Goal: Manage account settings

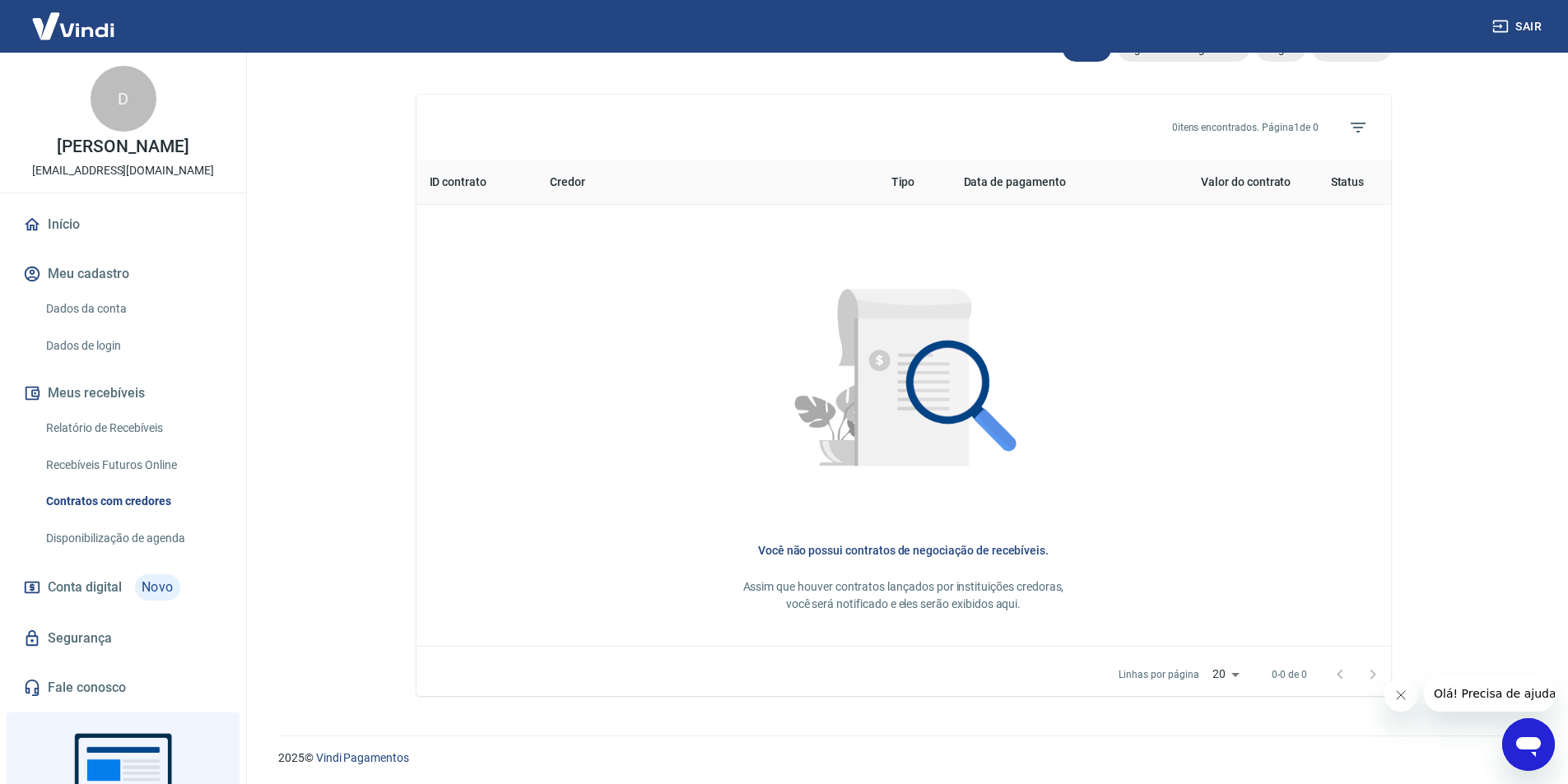
scroll to position [577, 0]
click at [80, 270] on button "Meu cadastro" at bounding box center [122, 274] width 206 height 37
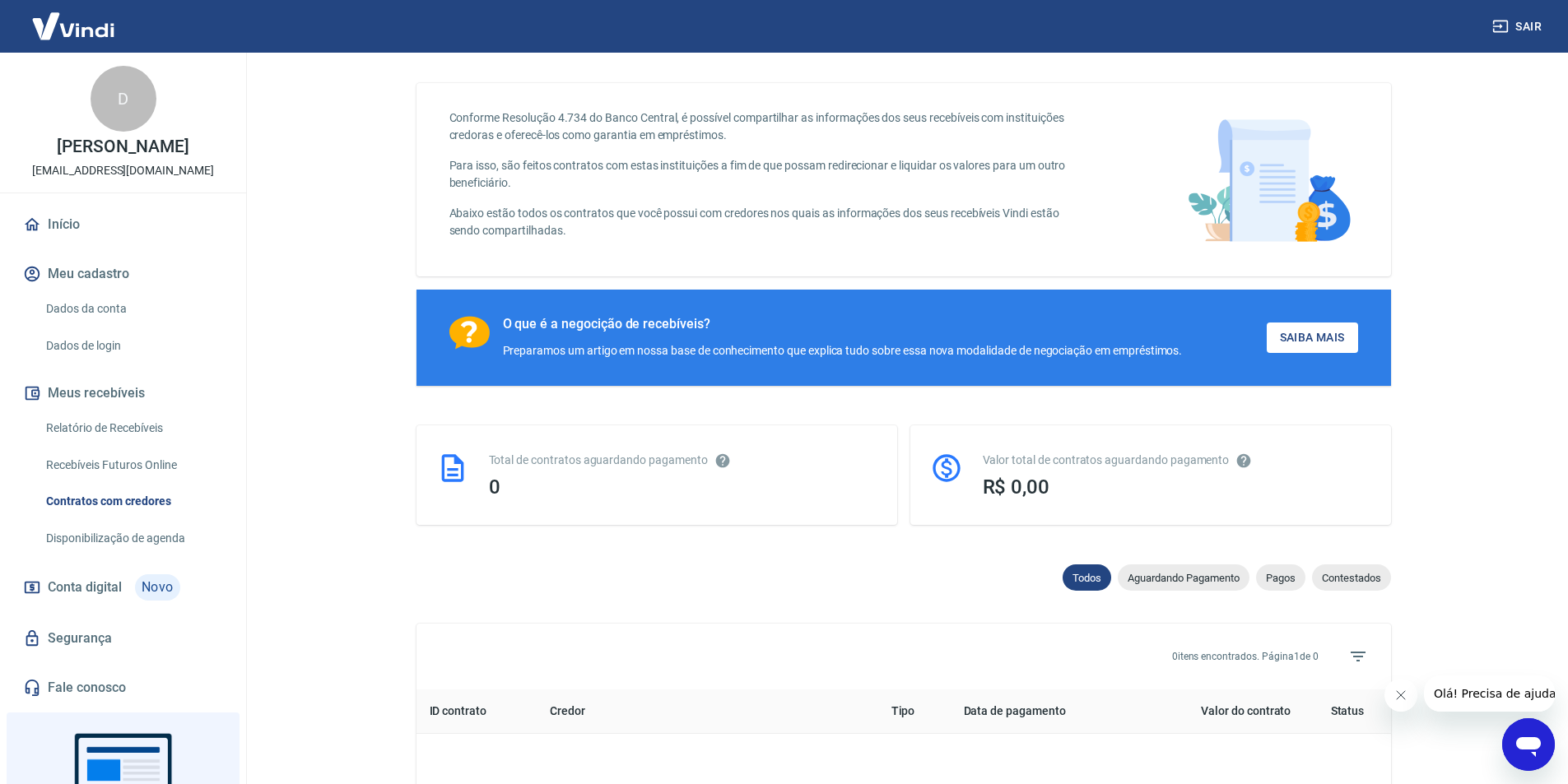
scroll to position [0, 0]
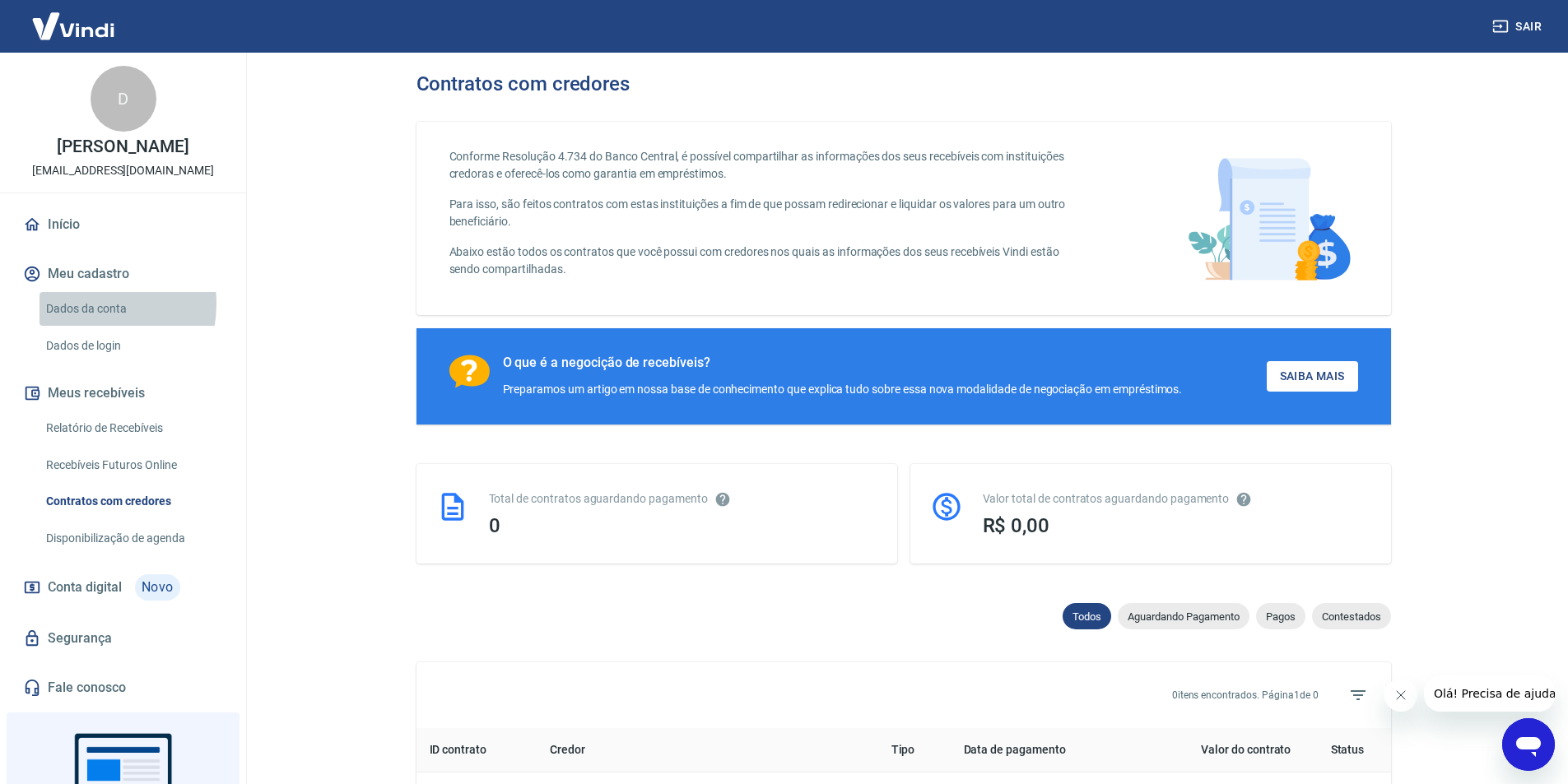
click at [80, 304] on link "Dados da conta" at bounding box center [132, 309] width 187 height 34
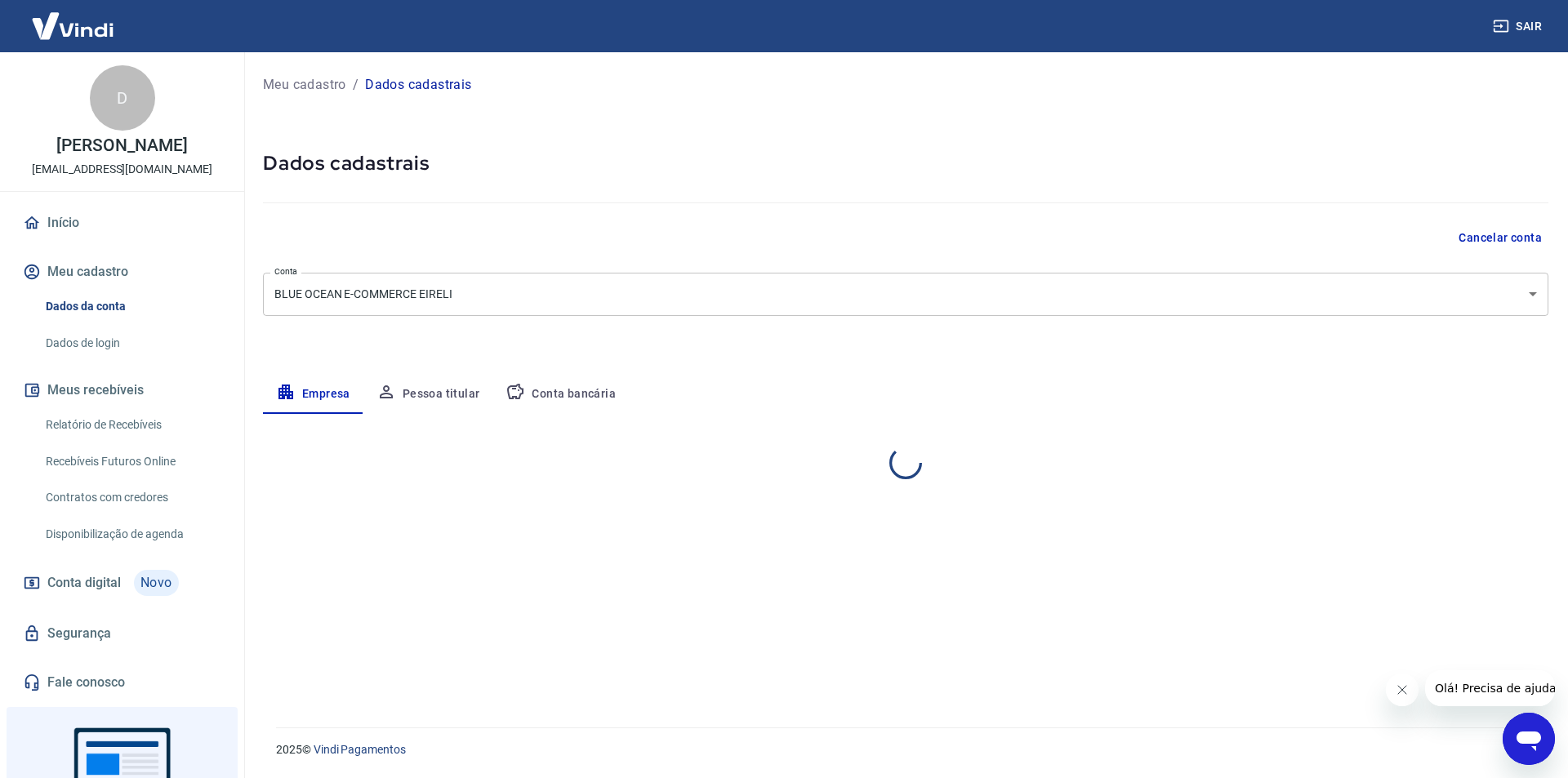
select select "SP"
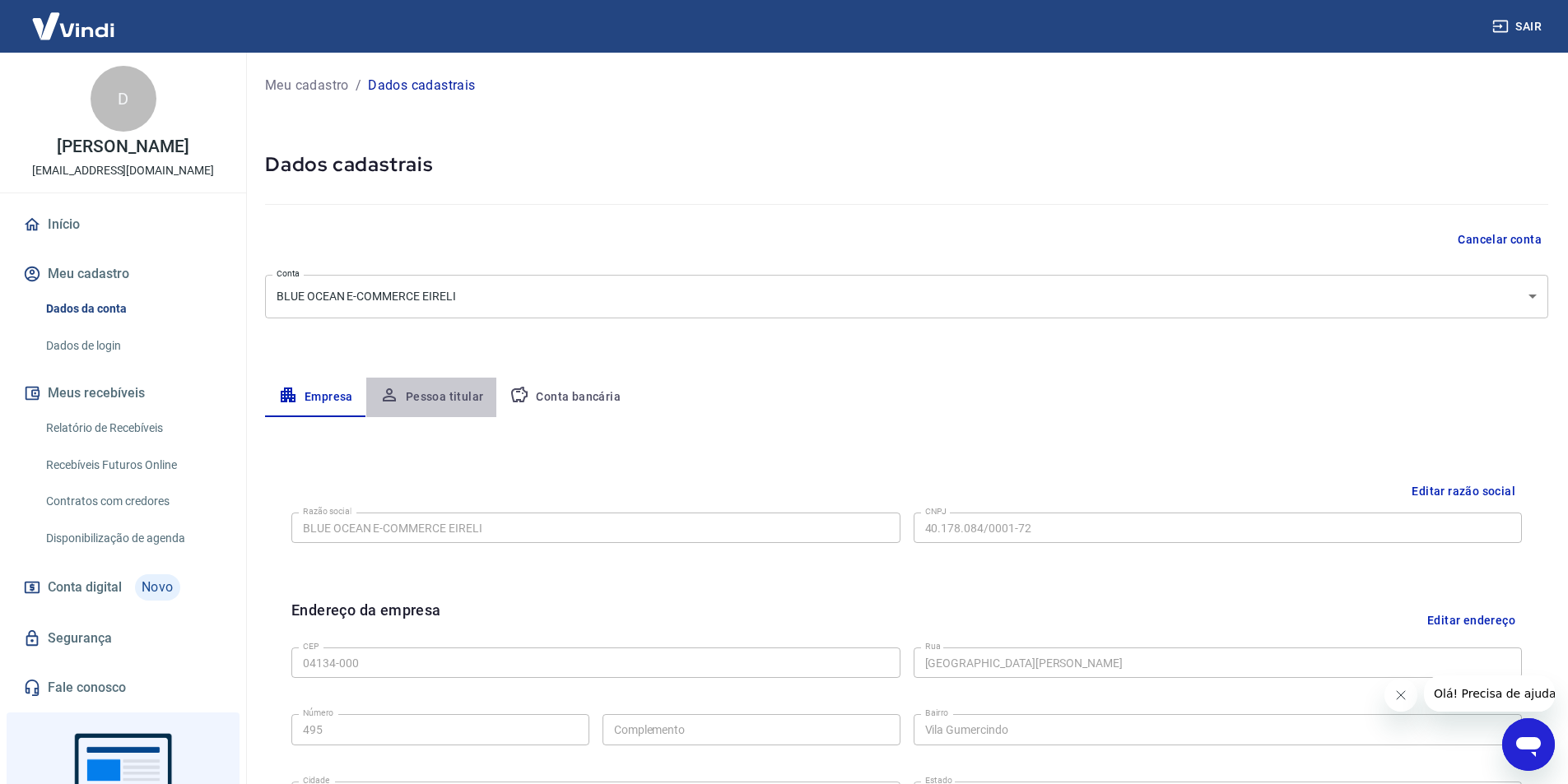
click at [447, 392] on button "Pessoa titular" at bounding box center [432, 397] width 130 height 39
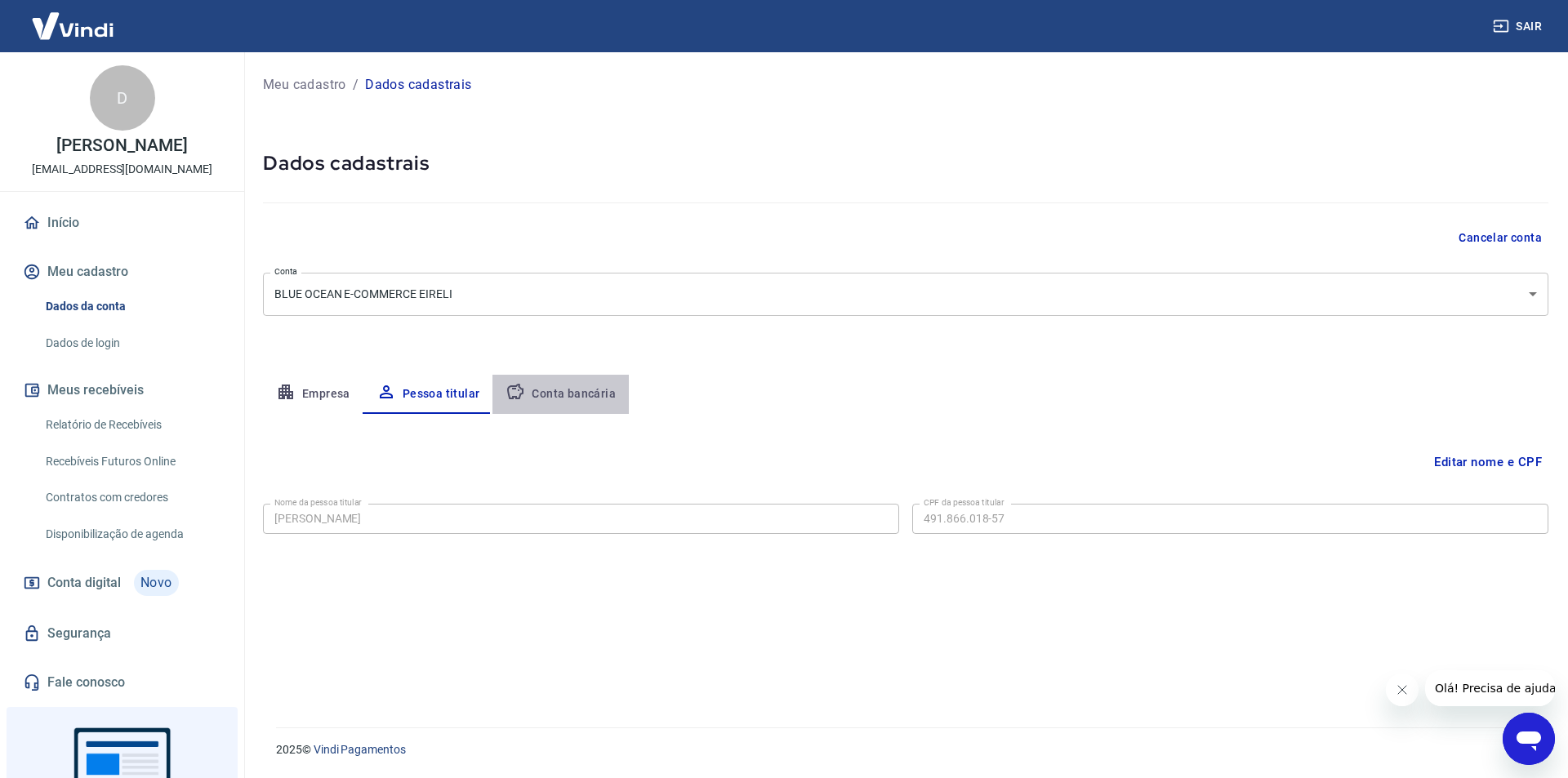
click at [578, 394] on button "Conta bancária" at bounding box center [561, 394] width 137 height 39
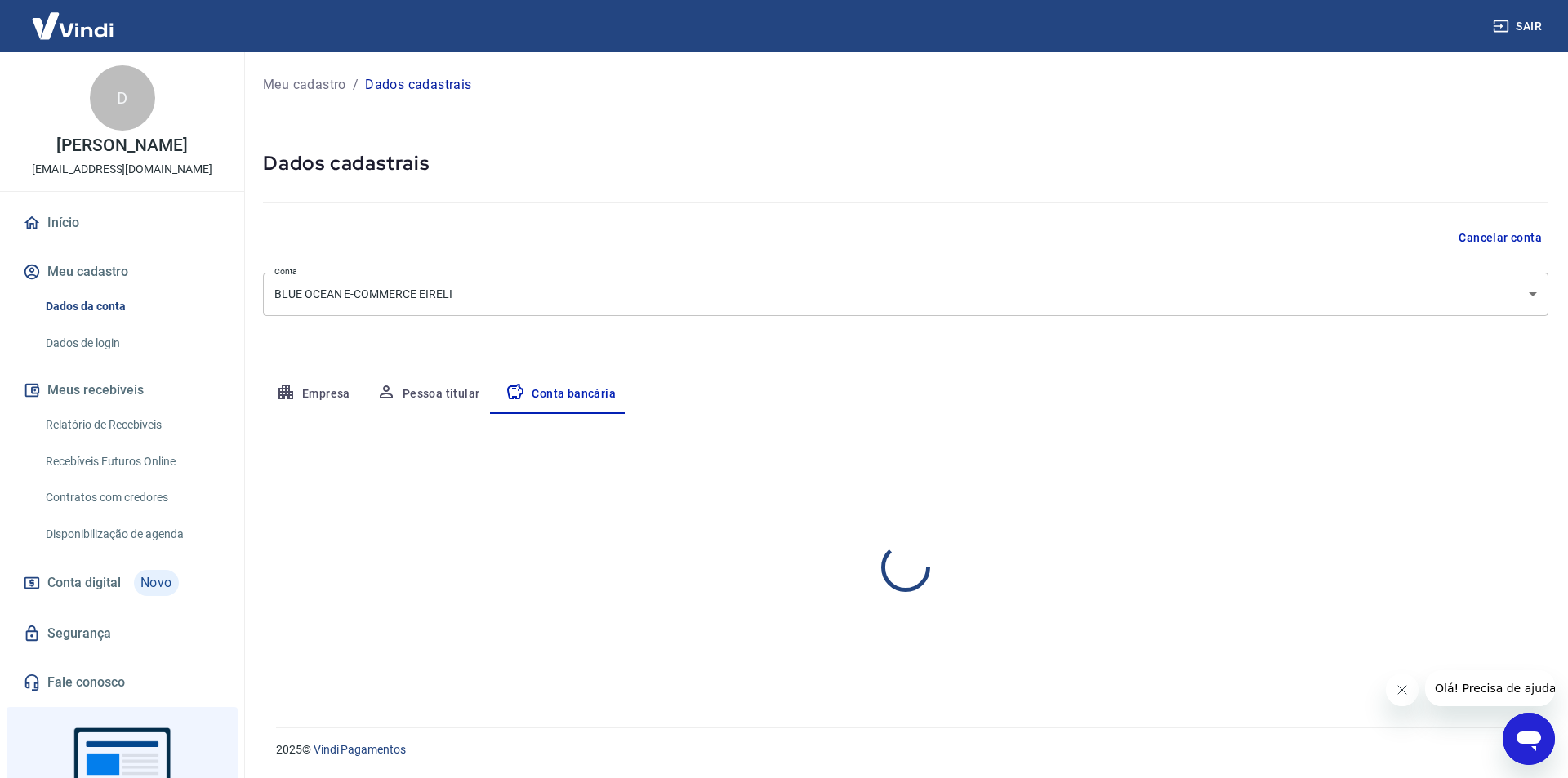
select select "1"
click at [66, 340] on link "Dados de login" at bounding box center [131, 344] width 185 height 34
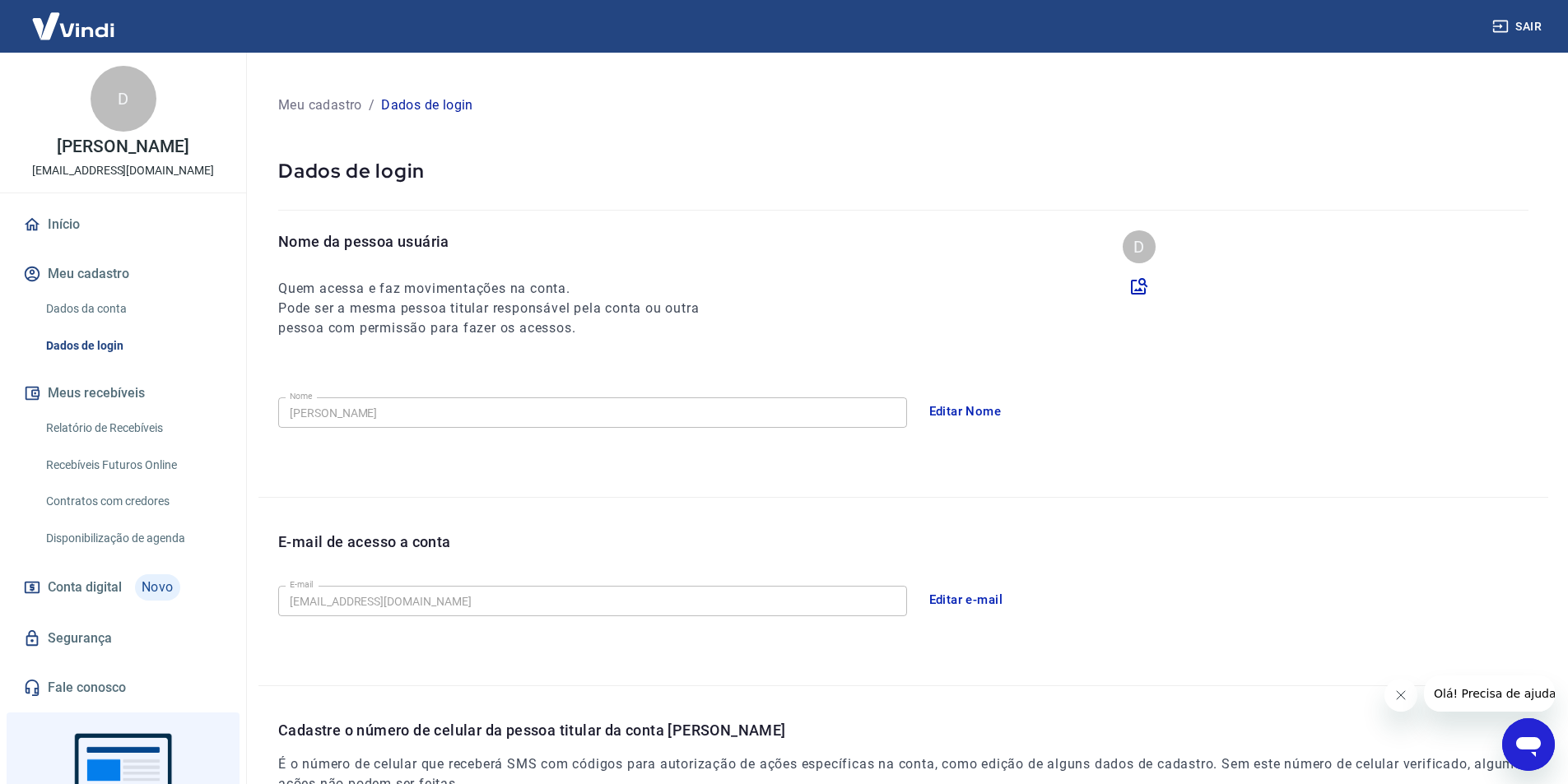
click at [50, 221] on link "Início" at bounding box center [122, 224] width 206 height 37
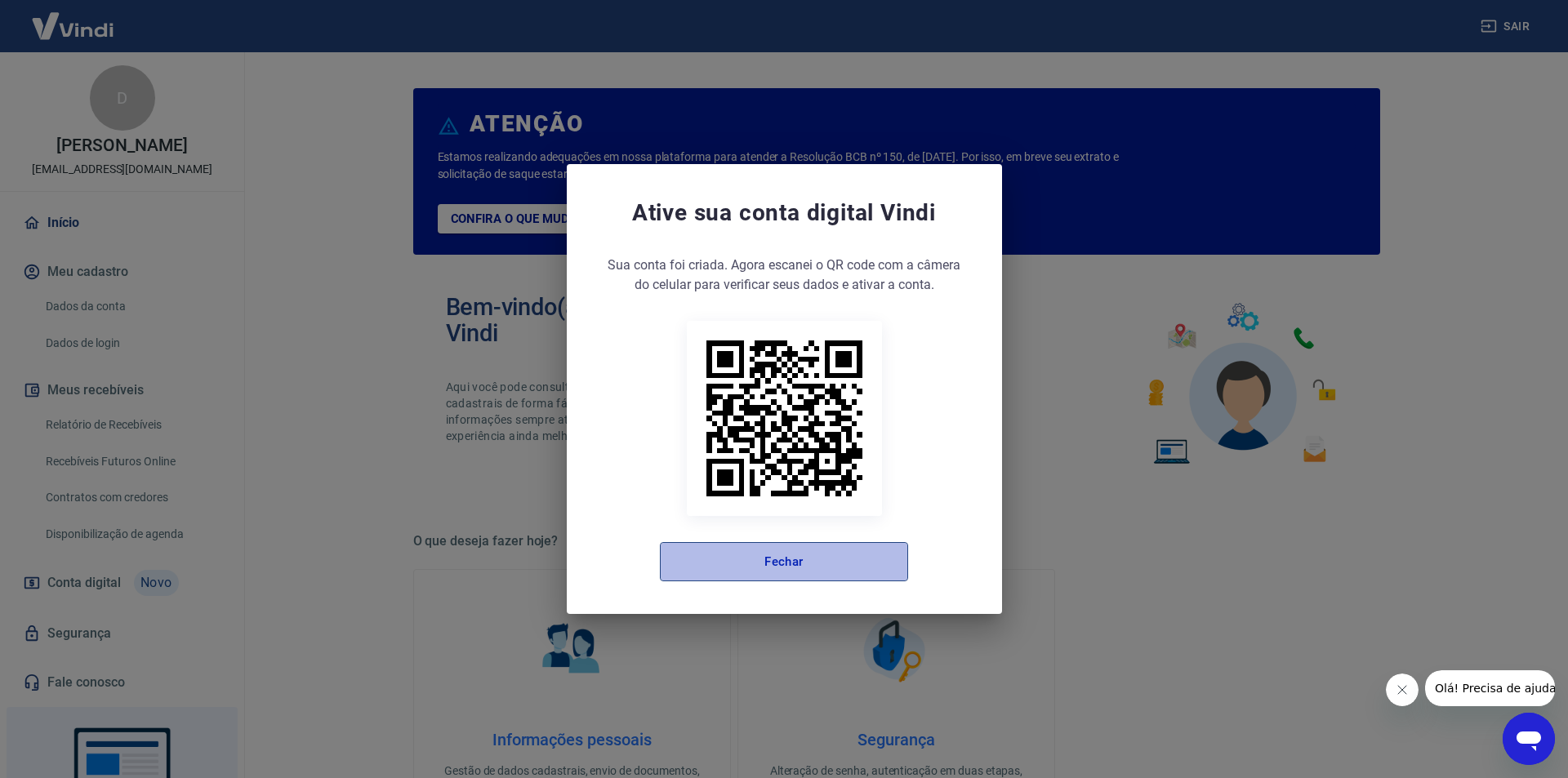
click at [747, 550] on button "Fechar" at bounding box center [784, 562] width 248 height 39
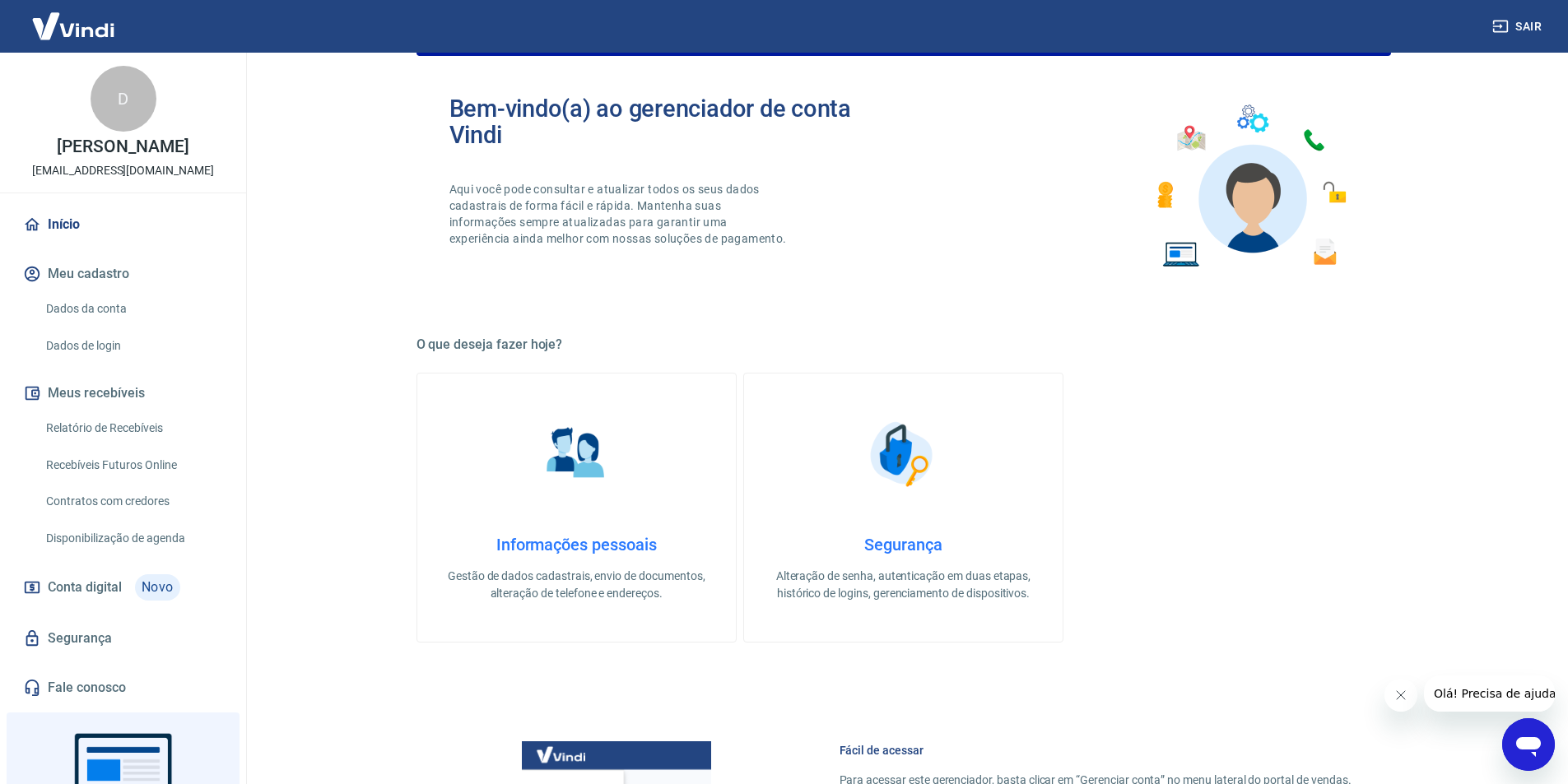
scroll to position [93, 0]
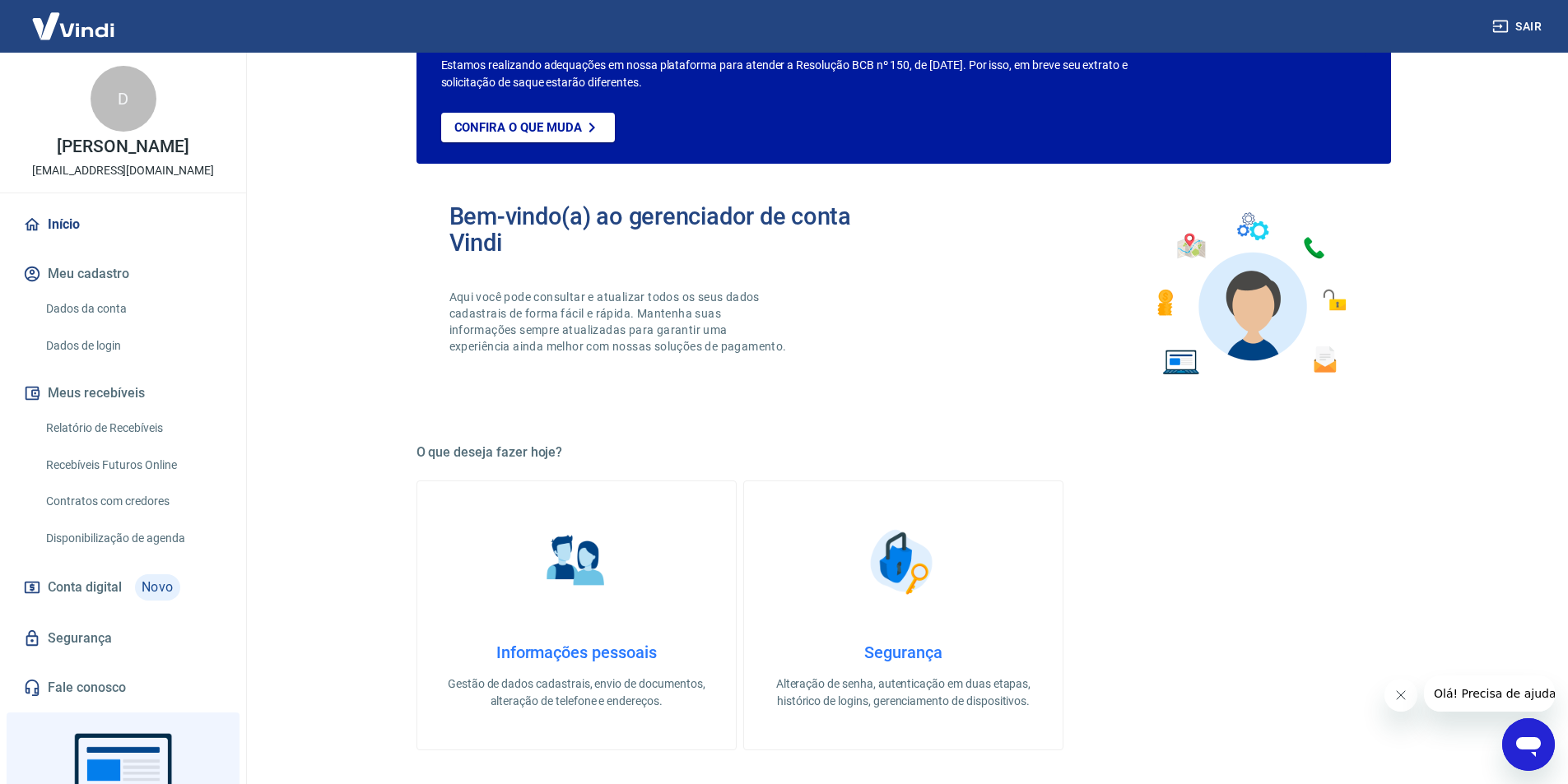
click at [46, 228] on link "Início" at bounding box center [122, 224] width 206 height 37
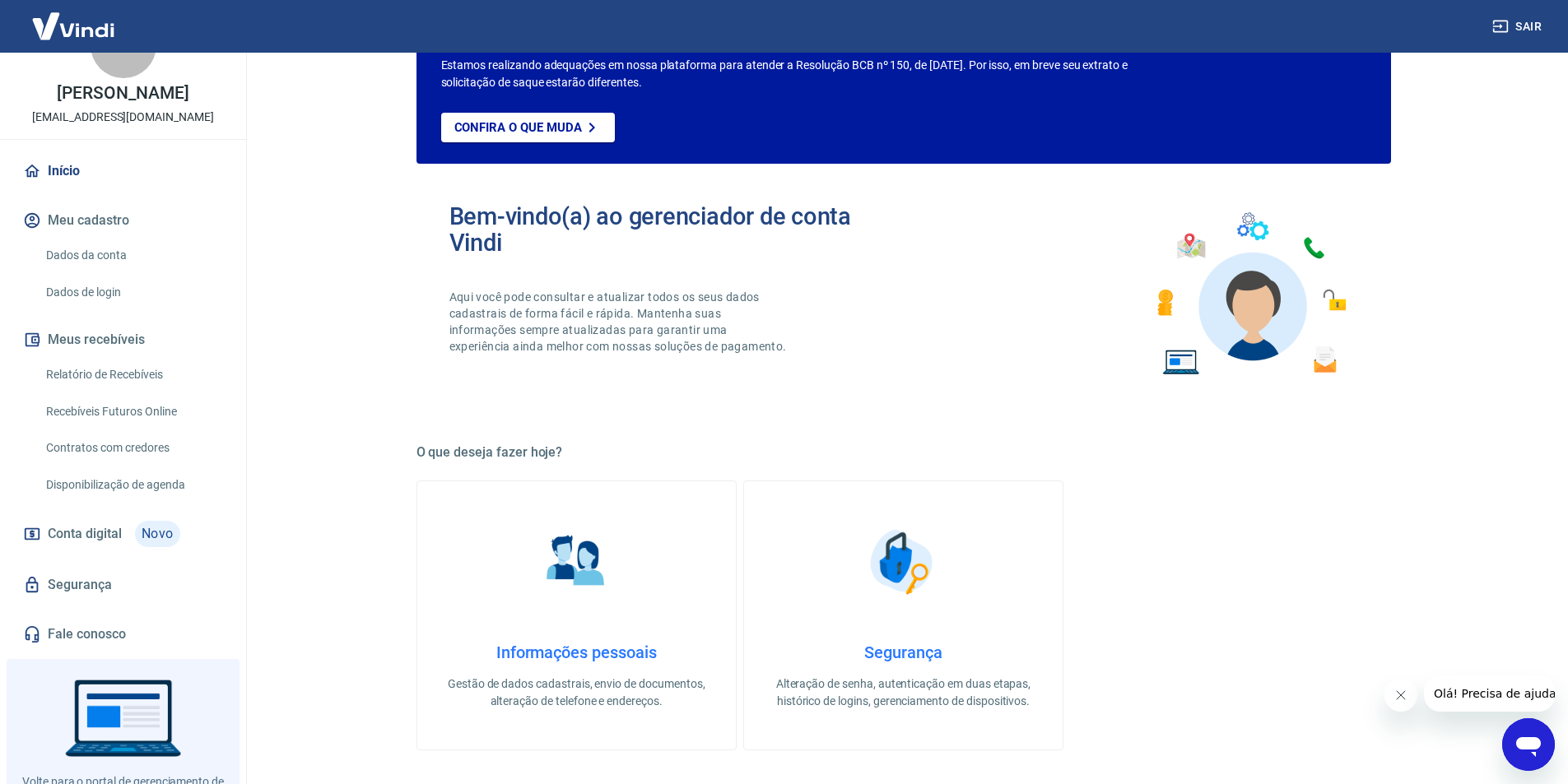
scroll to position [121, 0]
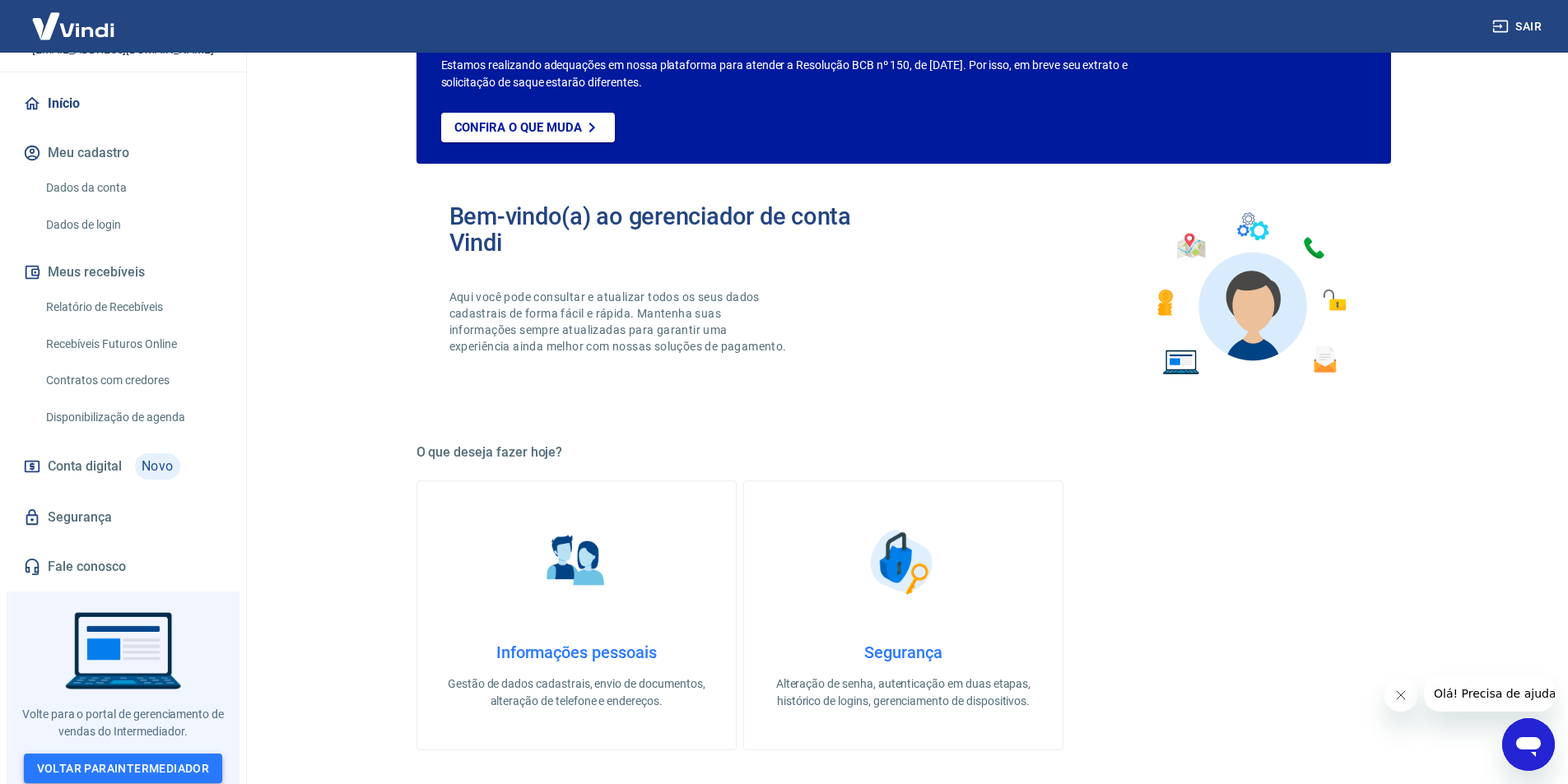
click at [96, 759] on link "Voltar para Intermediador" at bounding box center [123, 769] width 199 height 30
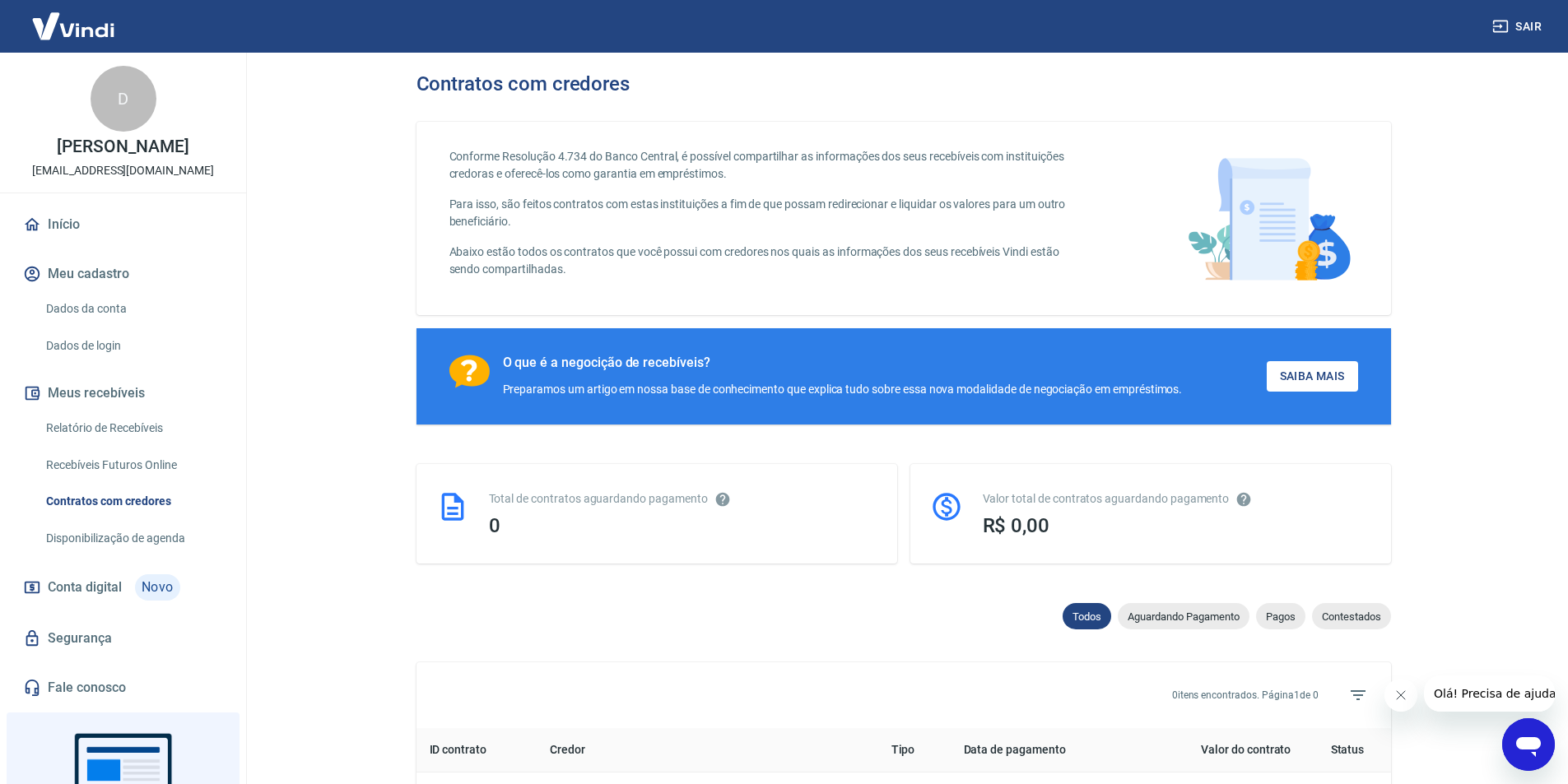
scroll to position [121, 0]
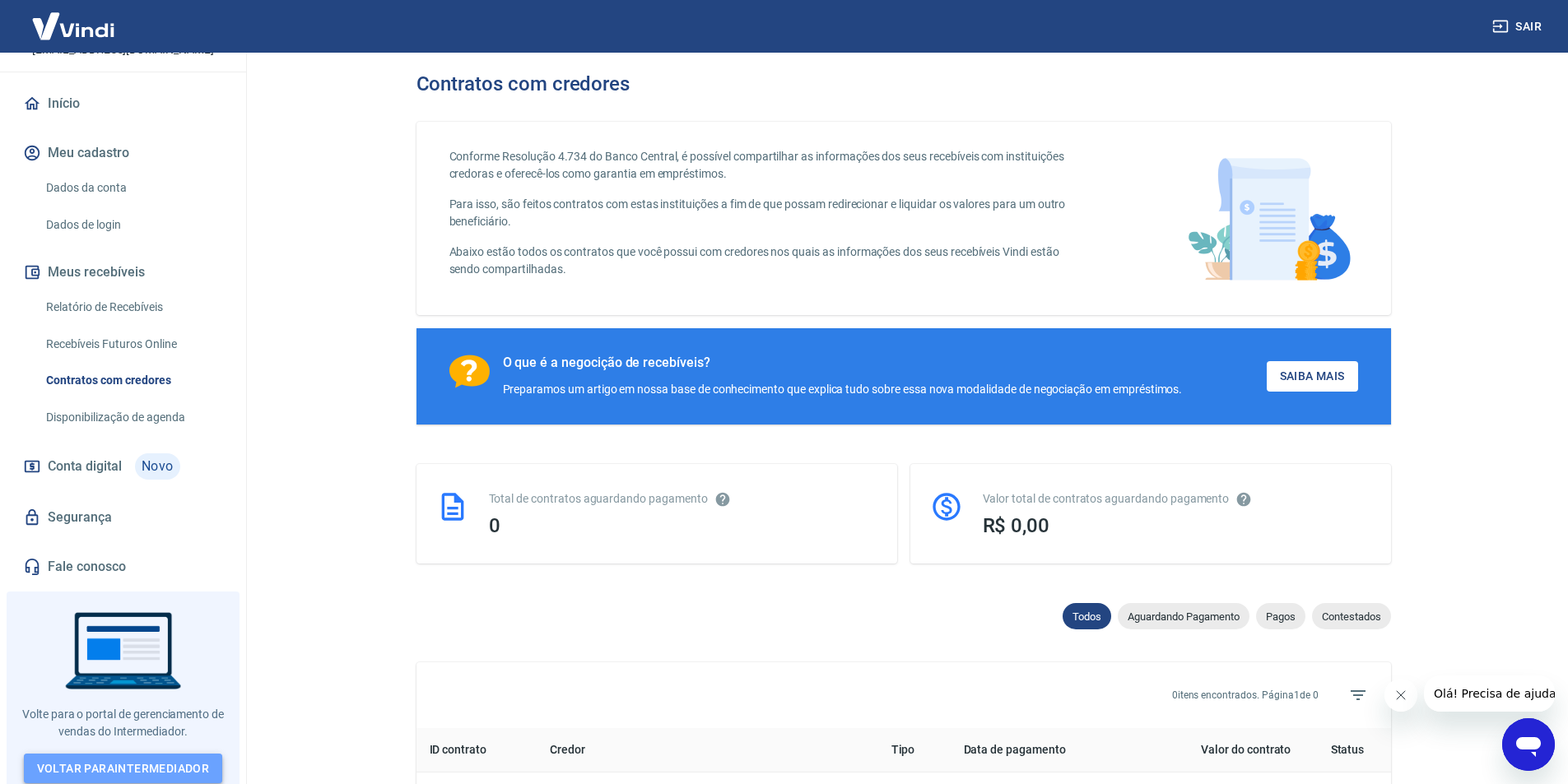
click at [102, 754] on link "Voltar para Intermediador" at bounding box center [123, 769] width 199 height 30
